Goal: Transaction & Acquisition: Purchase product/service

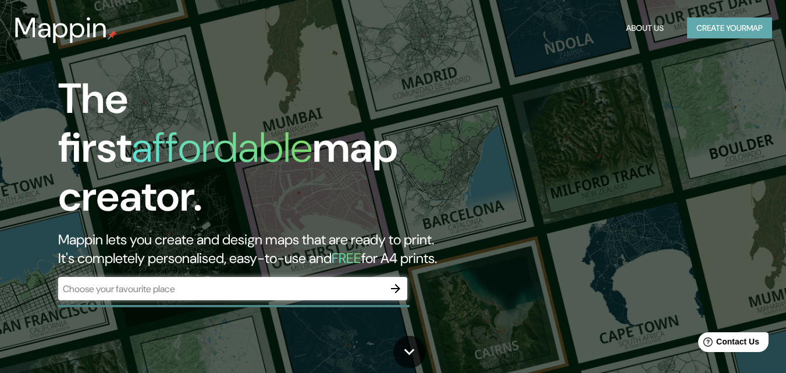
click at [746, 21] on button "Create your map" at bounding box center [729, 28] width 85 height 22
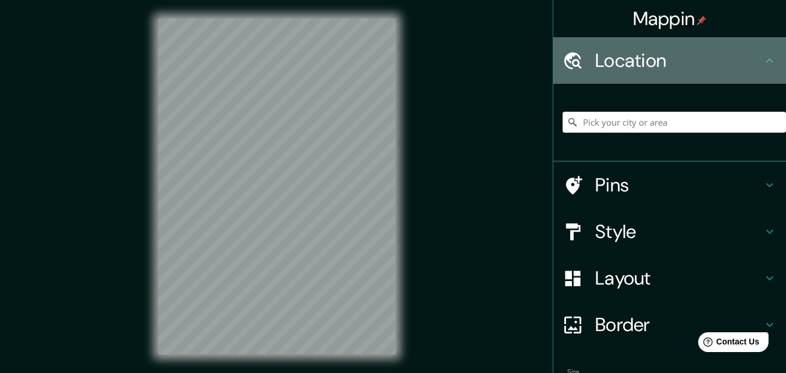
click at [666, 63] on h4 "Location" at bounding box center [679, 60] width 168 height 23
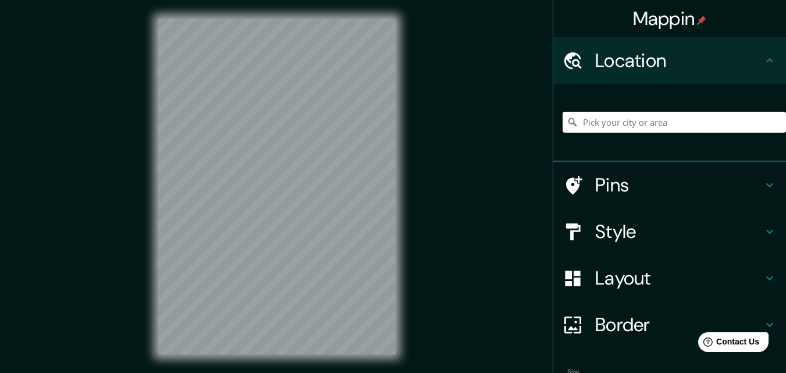
click at [631, 122] on input "Pick your city or area" at bounding box center [674, 122] width 223 height 21
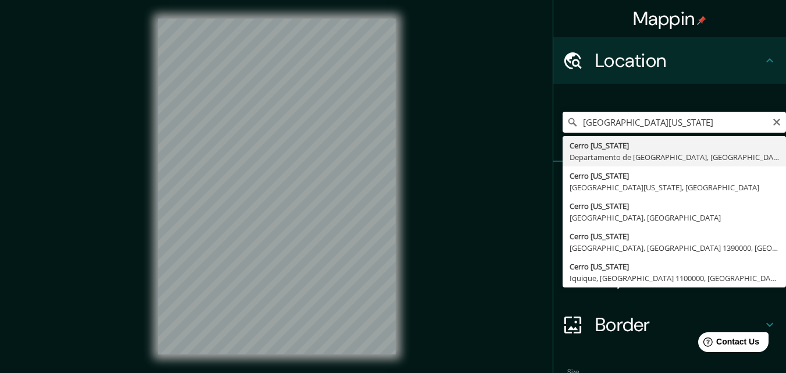
type input "[GEOGRAPHIC_DATA][US_STATE], [GEOGRAPHIC_DATA], [GEOGRAPHIC_DATA]"
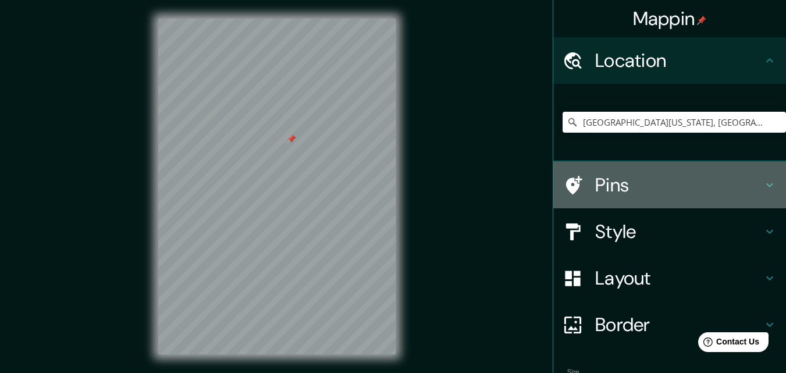
click at [634, 191] on h4 "Pins" at bounding box center [679, 184] width 168 height 23
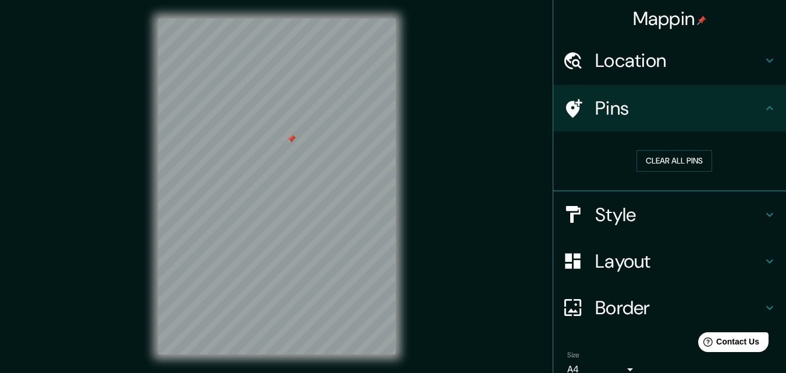
click at [764, 210] on icon at bounding box center [770, 215] width 14 height 14
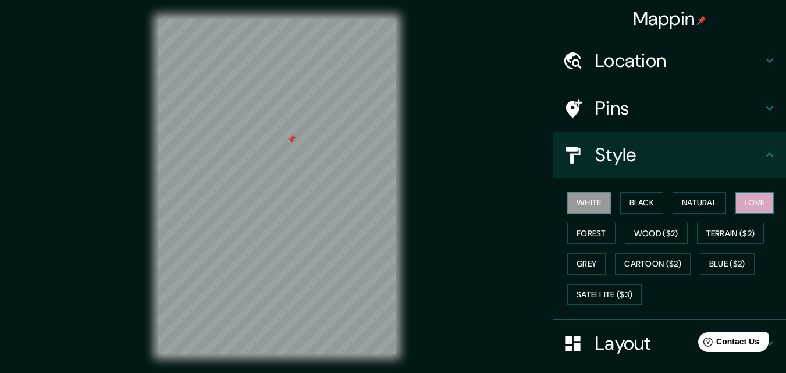
scroll to position [58, 0]
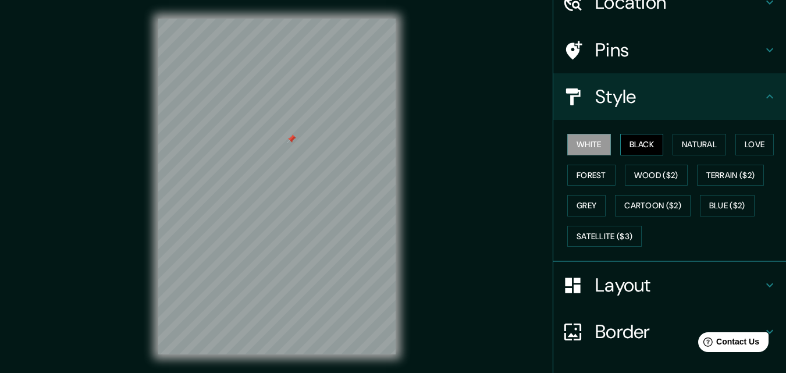
click at [653, 141] on button "Black" at bounding box center [642, 145] width 44 height 22
click at [678, 138] on button "Natural" at bounding box center [700, 145] width 54 height 22
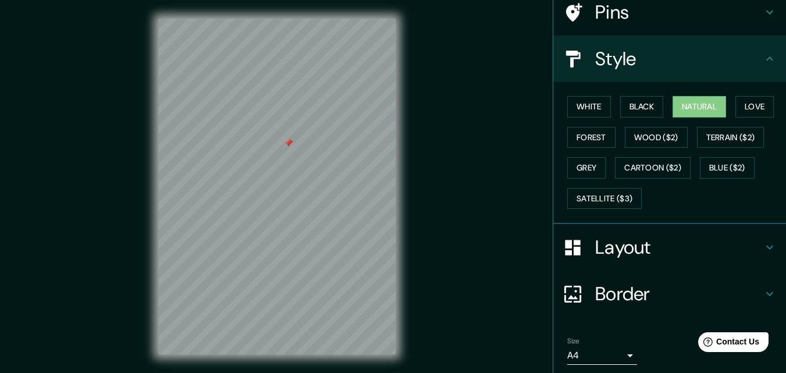
scroll to position [116, 0]
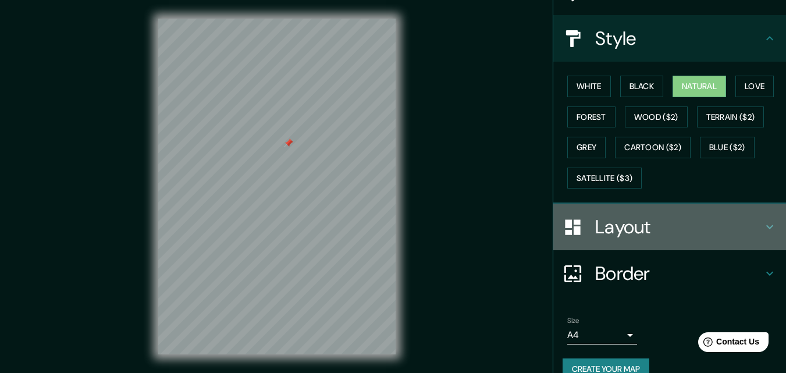
click at [612, 232] on h4 "Layout" at bounding box center [679, 226] width 168 height 23
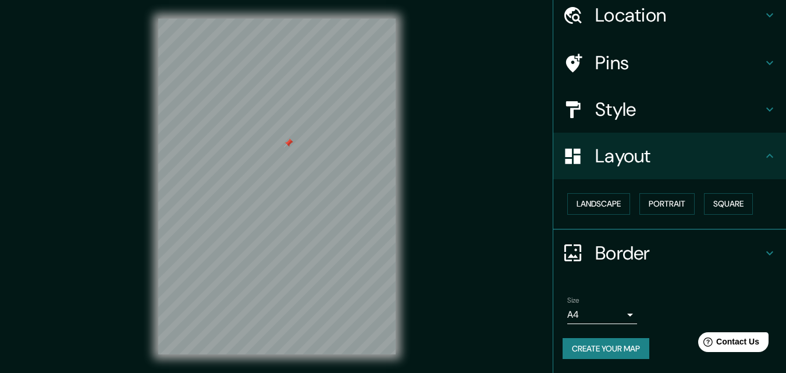
scroll to position [45, 0]
click at [616, 214] on button "Landscape" at bounding box center [598, 204] width 63 height 22
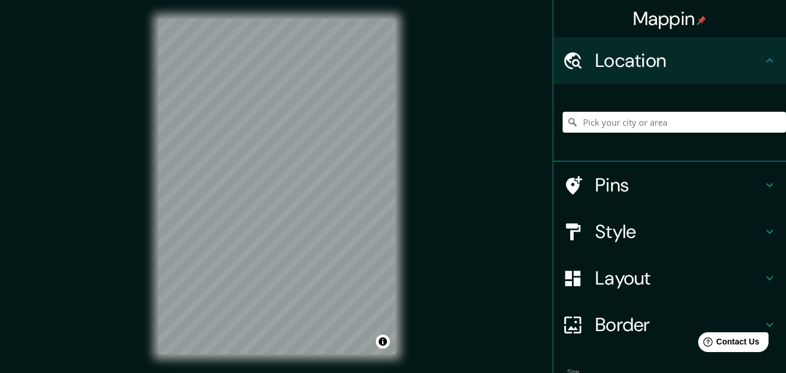
click at [592, 124] on input "Pick your city or area" at bounding box center [674, 122] width 223 height 21
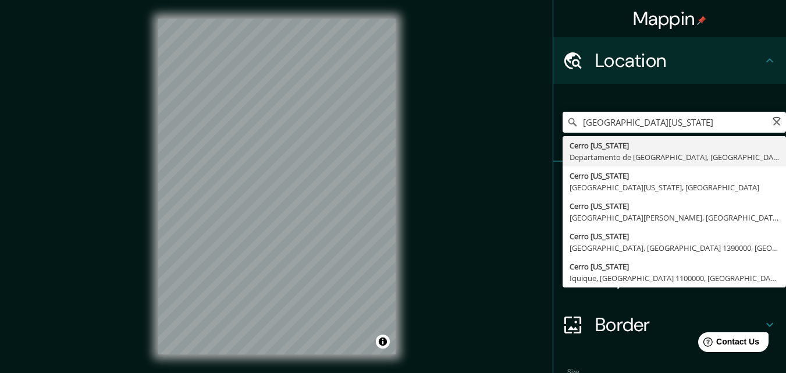
type input "[GEOGRAPHIC_DATA][US_STATE], [GEOGRAPHIC_DATA], [GEOGRAPHIC_DATA]"
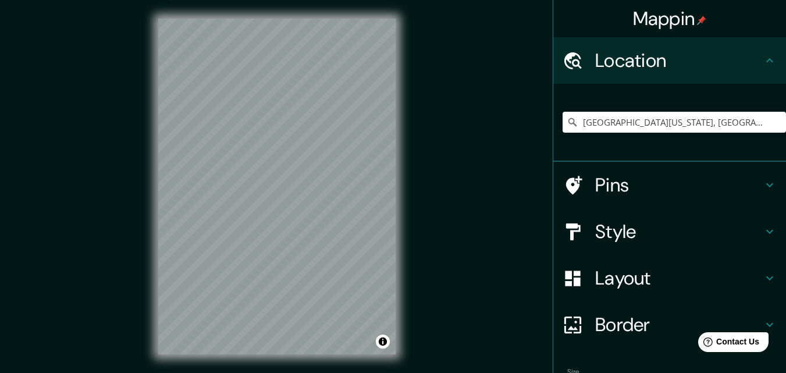
click at [648, 223] on h4 "Style" at bounding box center [679, 231] width 168 height 23
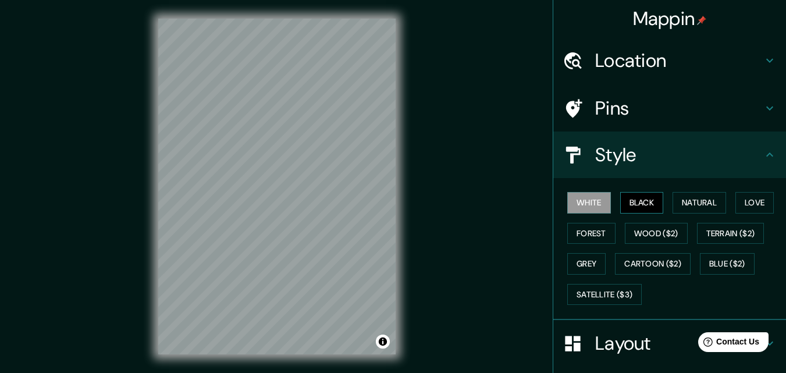
click at [635, 203] on button "Black" at bounding box center [642, 203] width 44 height 22
click at [588, 201] on button "White" at bounding box center [589, 203] width 44 height 22
click at [684, 199] on button "Natural" at bounding box center [700, 203] width 54 height 22
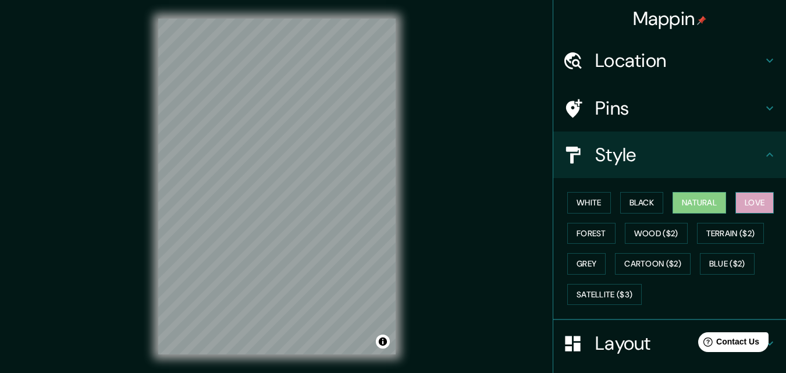
click at [766, 194] on button "Love" at bounding box center [754, 203] width 38 height 22
click at [567, 237] on button "Forest" at bounding box center [591, 234] width 48 height 22
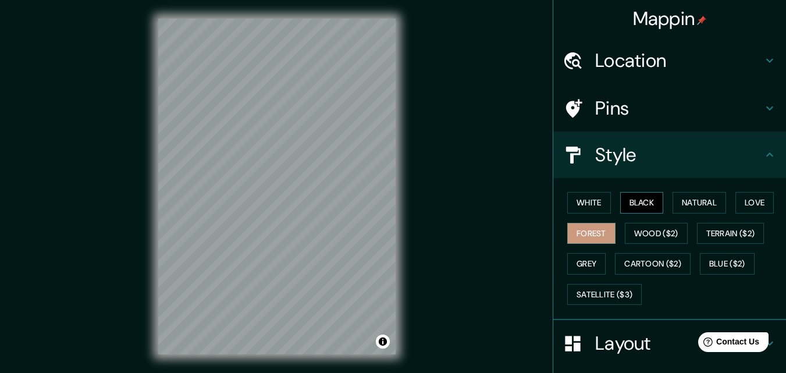
click at [627, 205] on button "Black" at bounding box center [642, 203] width 44 height 22
click at [581, 230] on button "Forest" at bounding box center [591, 234] width 48 height 22
click at [583, 202] on button "White" at bounding box center [589, 203] width 44 height 22
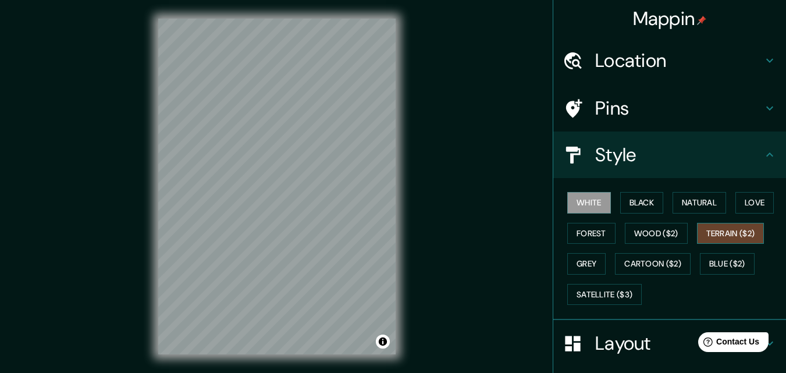
click at [741, 228] on button "Terrain ($2)" at bounding box center [730, 234] width 67 height 22
click at [688, 204] on button "Natural" at bounding box center [700, 203] width 54 height 22
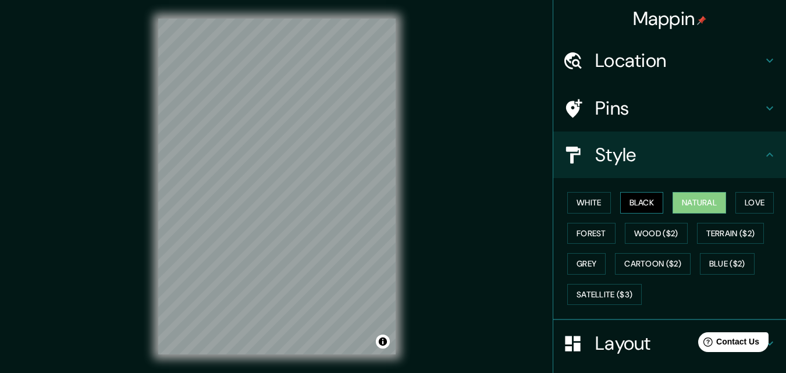
click at [635, 199] on button "Black" at bounding box center [642, 203] width 44 height 22
click at [588, 197] on button "White" at bounding box center [589, 203] width 44 height 22
click at [594, 196] on button "White" at bounding box center [589, 203] width 44 height 22
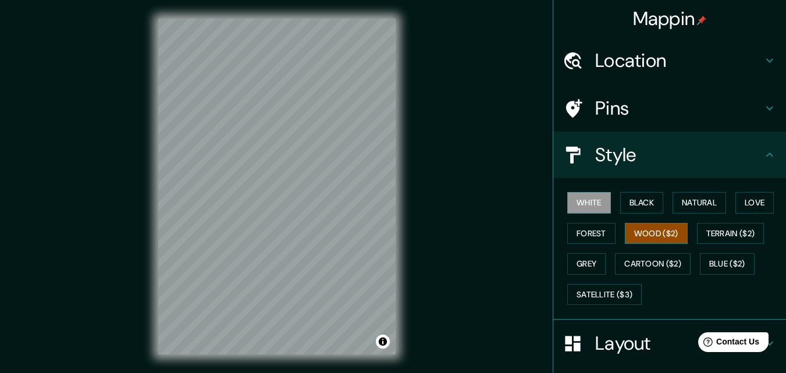
click at [662, 231] on button "Wood ($2)" at bounding box center [656, 234] width 63 height 22
click at [571, 204] on button "White" at bounding box center [589, 203] width 44 height 22
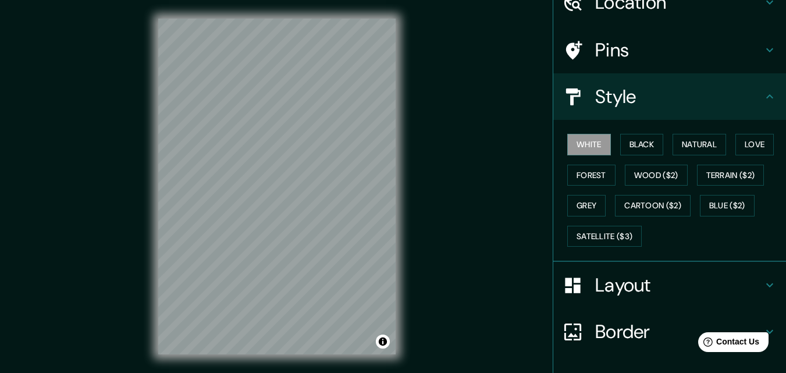
click at [599, 284] on h4 "Layout" at bounding box center [679, 284] width 168 height 23
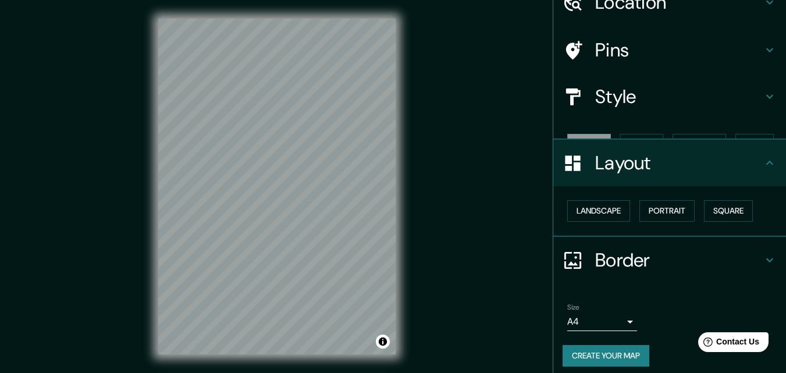
scroll to position [45, 0]
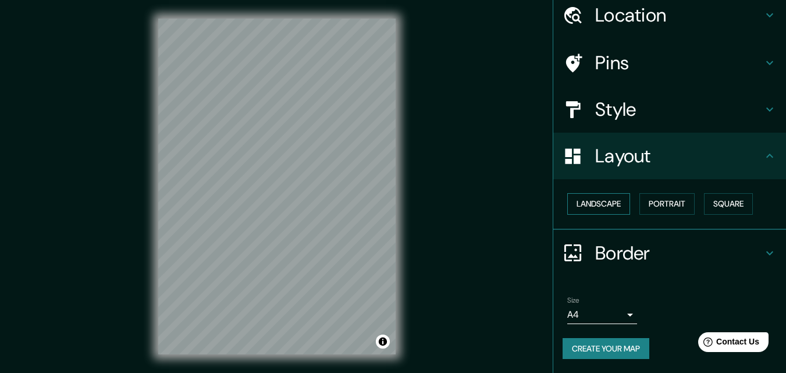
click at [607, 212] on button "Landscape" at bounding box center [598, 204] width 63 height 22
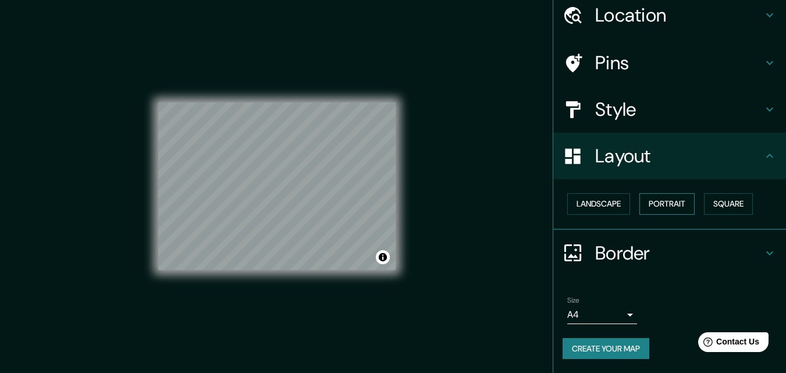
click at [663, 202] on button "Portrait" at bounding box center [666, 204] width 55 height 22
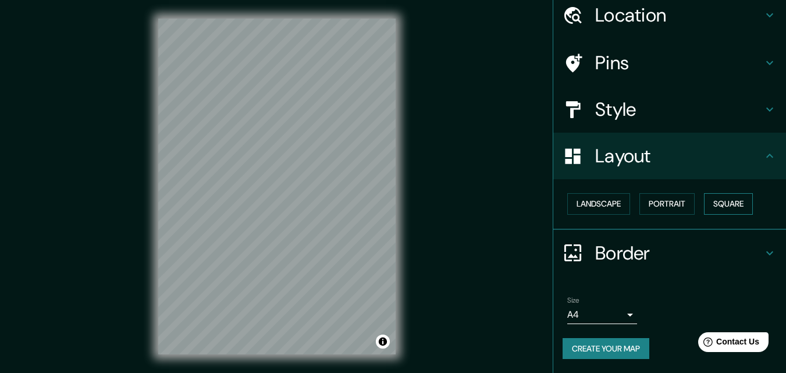
click at [714, 200] on button "Square" at bounding box center [728, 204] width 49 height 22
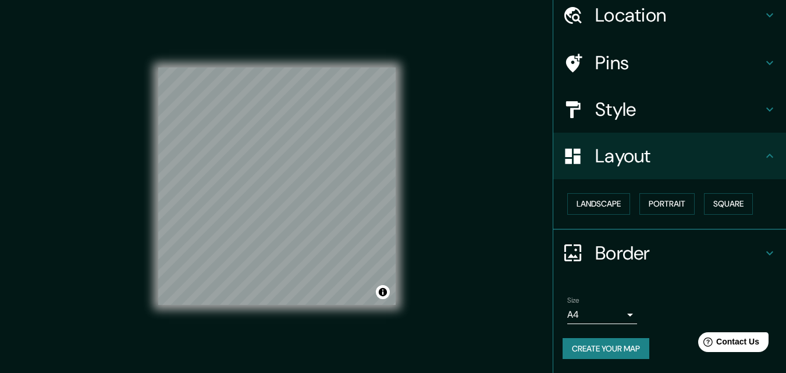
click at [612, 107] on h4 "Style" at bounding box center [679, 109] width 168 height 23
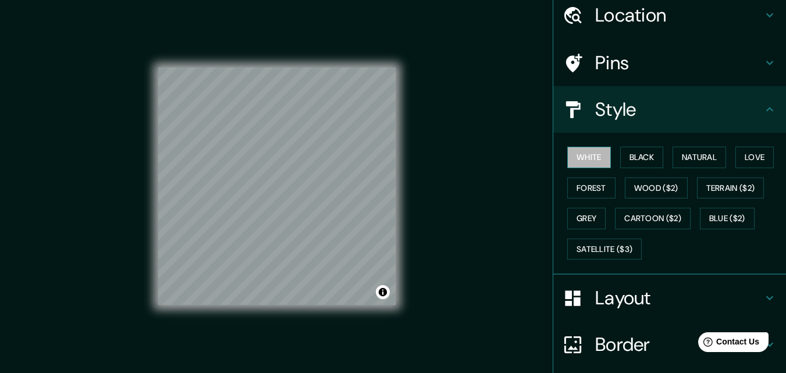
click at [598, 148] on button "White" at bounding box center [589, 158] width 44 height 22
click at [639, 156] on button "Black" at bounding box center [642, 158] width 44 height 22
click at [592, 151] on button "White" at bounding box center [589, 158] width 44 height 22
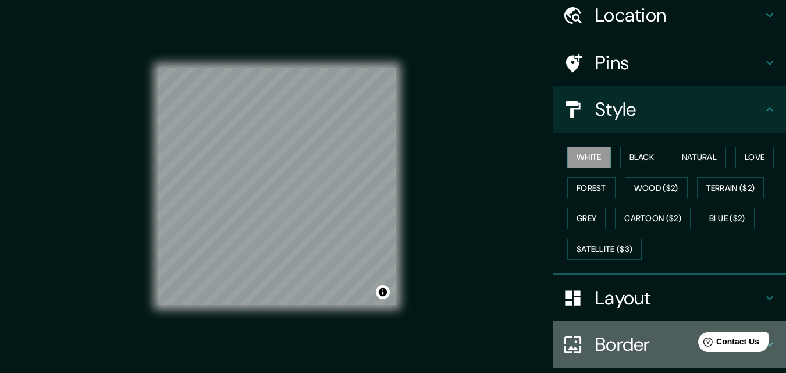
click at [613, 345] on h4 "Border" at bounding box center [679, 344] width 168 height 23
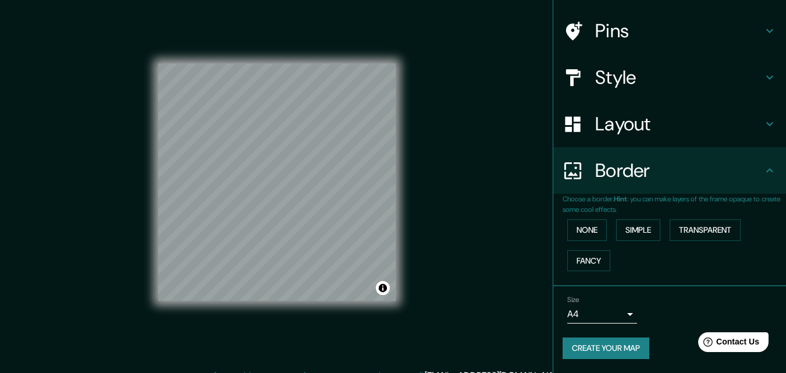
scroll to position [0, 0]
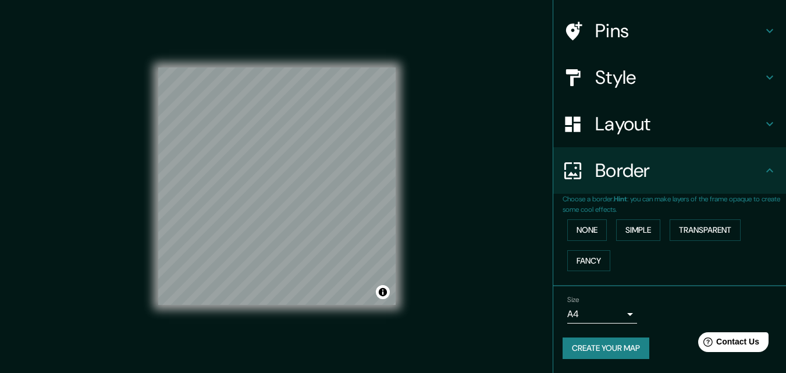
click at [616, 173] on h4 "Border" at bounding box center [679, 170] width 168 height 23
click at [775, 158] on div "Border" at bounding box center [669, 170] width 233 height 47
